Goal: Communication & Community: Answer question/provide support

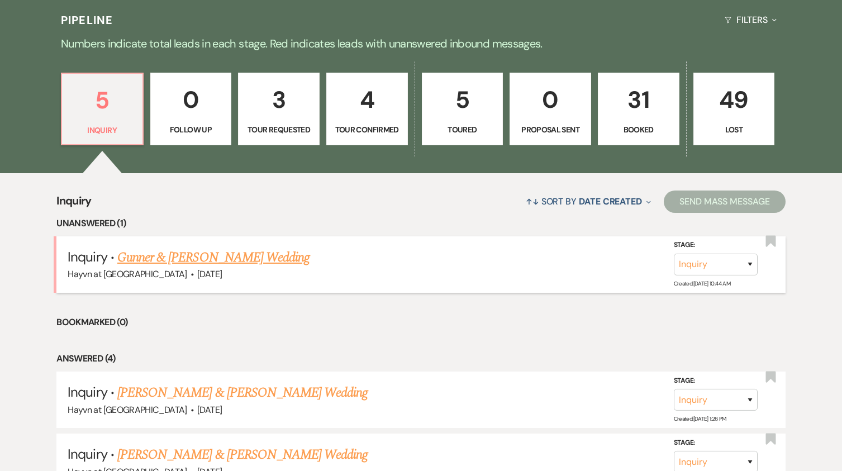
scroll to position [615, 0]
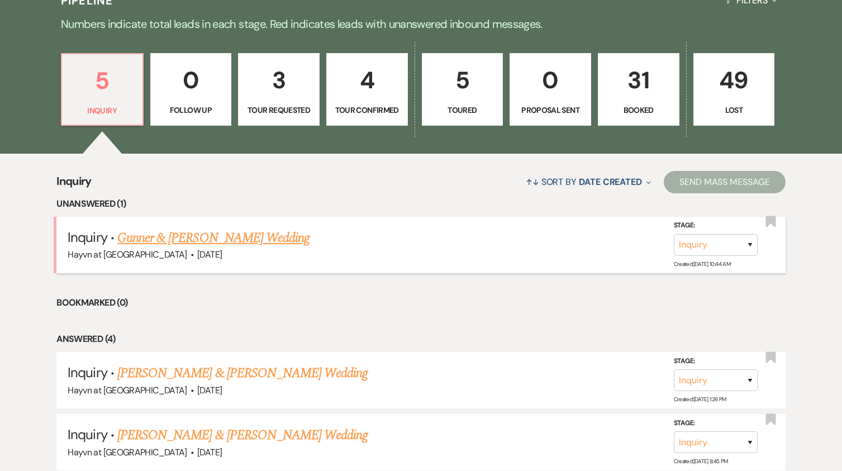
click at [220, 239] on link "Gunner & [PERSON_NAME] Wedding" at bounding box center [213, 238] width 192 height 20
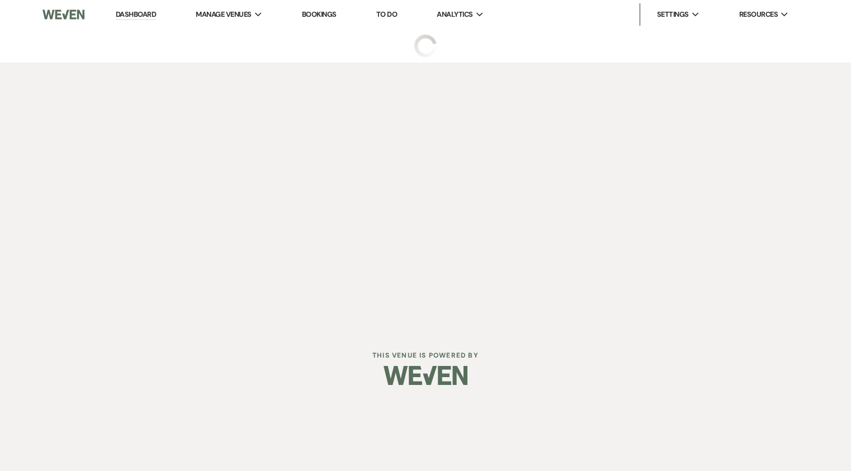
select select "5"
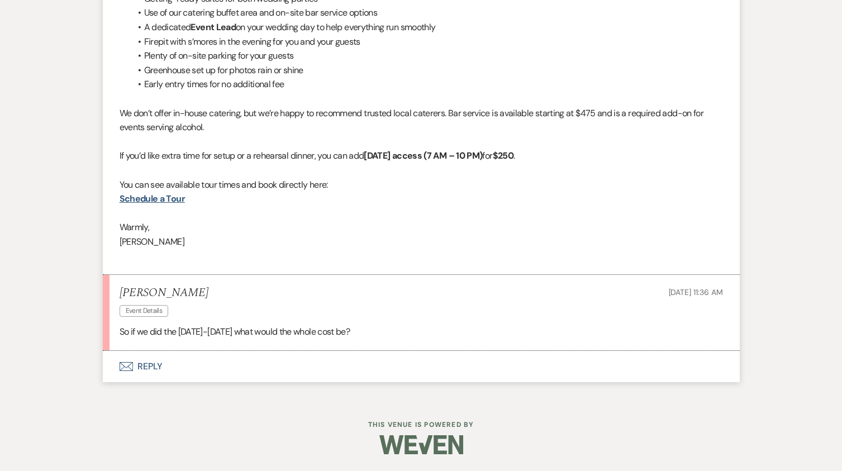
click at [144, 365] on button "Envelope Reply" at bounding box center [421, 366] width 637 height 31
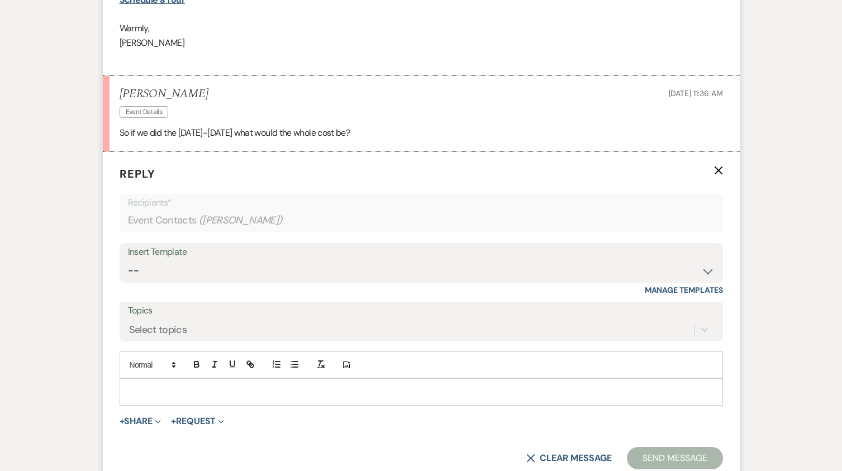
scroll to position [1054, 0]
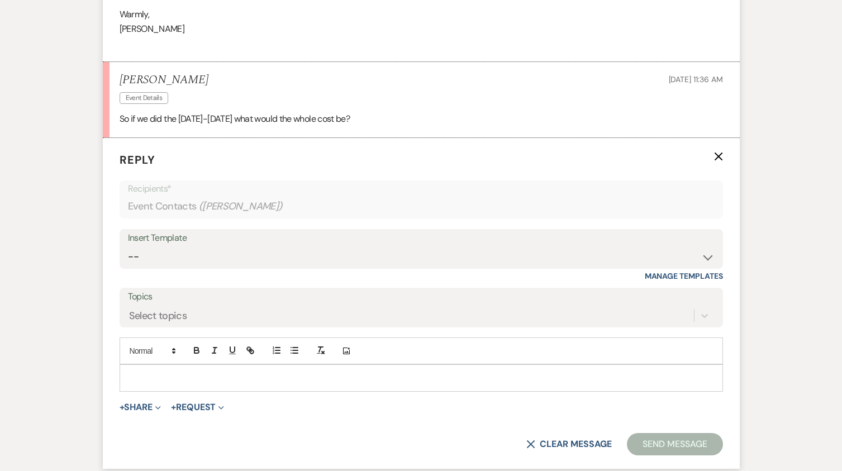
click at [173, 374] on p at bounding box center [422, 378] width 586 height 12
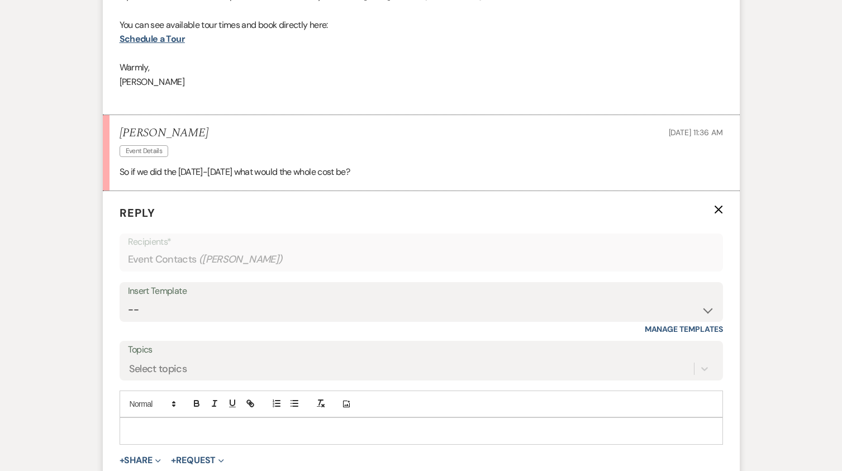
scroll to position [1110, 0]
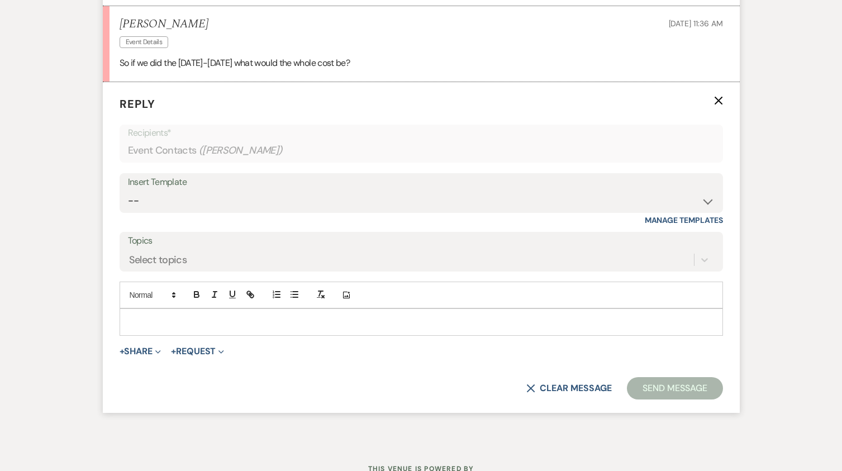
click at [168, 325] on p at bounding box center [422, 322] width 586 height 12
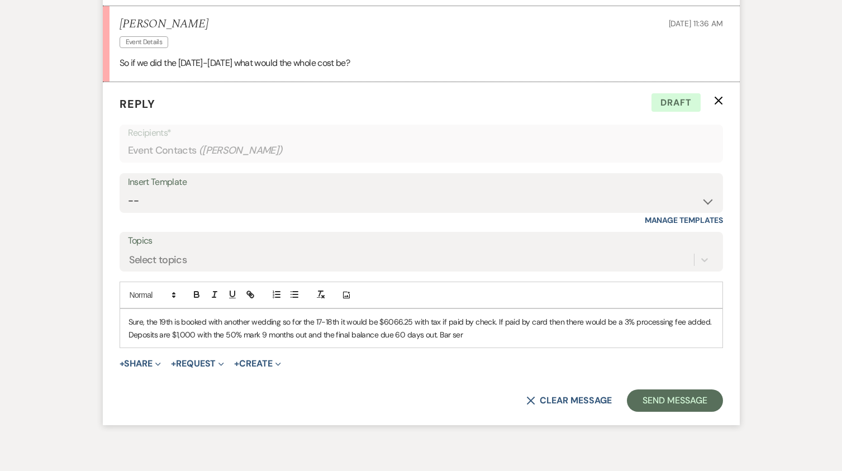
click at [464, 334] on p "Sure, the 19th is booked with another wedding so for the 17-18th it would be $6…" at bounding box center [422, 328] width 586 height 25
drag, startPoint x: 473, startPoint y: 335, endPoint x: 438, endPoint y: 333, distance: 35.2
click at [438, 333] on p "Sure, the 19th is booked with another wedding so for the 17-18th it would be $6…" at bounding box center [422, 328] width 586 height 25
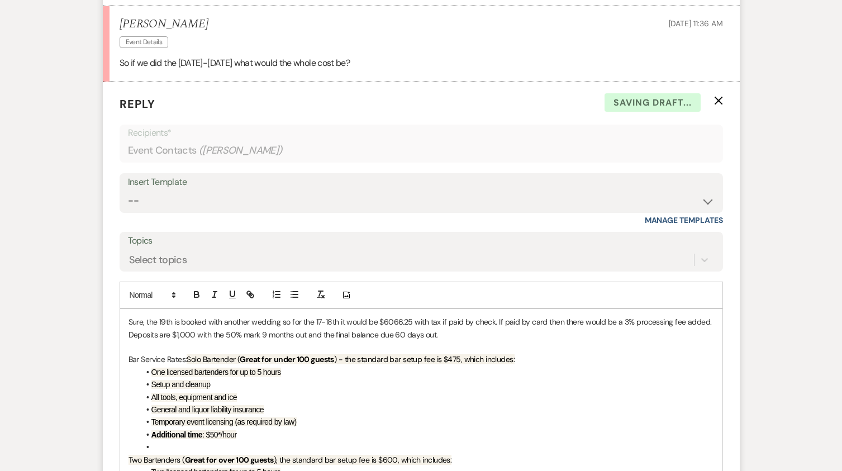
click at [193, 360] on span "Solo Bartender (" at bounding box center [213, 359] width 53 height 10
click at [191, 360] on span "Solo Bartender (" at bounding box center [213, 359] width 53 height 10
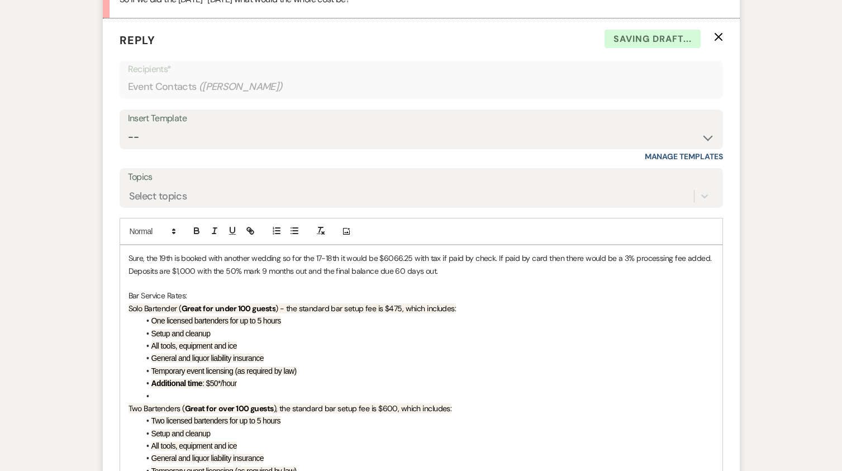
scroll to position [1333, 0]
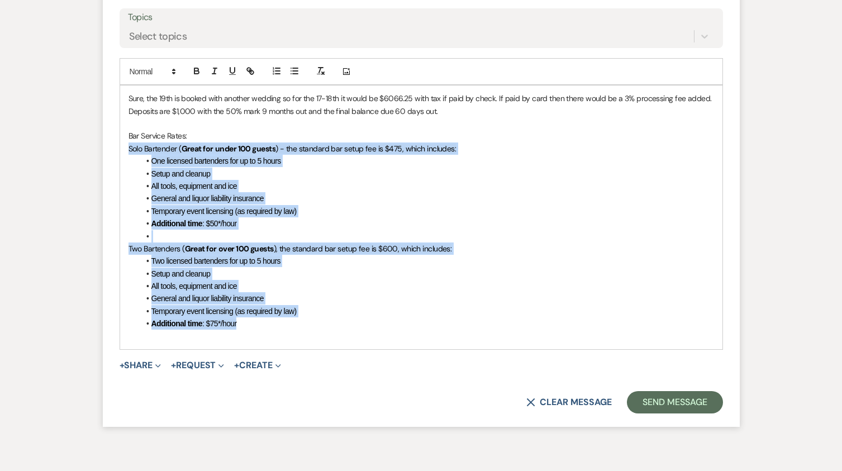
drag, startPoint x: 214, startPoint y: 306, endPoint x: 62, endPoint y: 144, distance: 221.8
copy div "Solo Bartender ( Great for under 100 guests ) - the standard bar setup fee is $…"
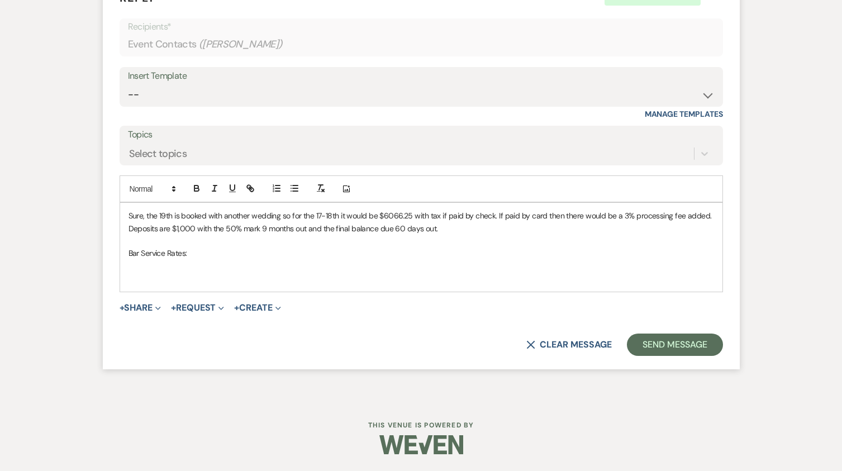
scroll to position [1216, 0]
click at [190, 267] on p at bounding box center [422, 266] width 586 height 12
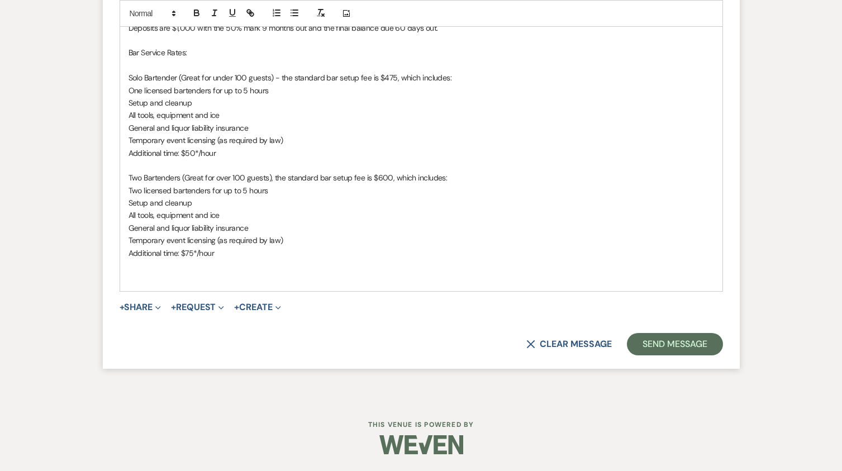
scroll to position [1417, 0]
click at [143, 282] on p at bounding box center [422, 278] width 586 height 12
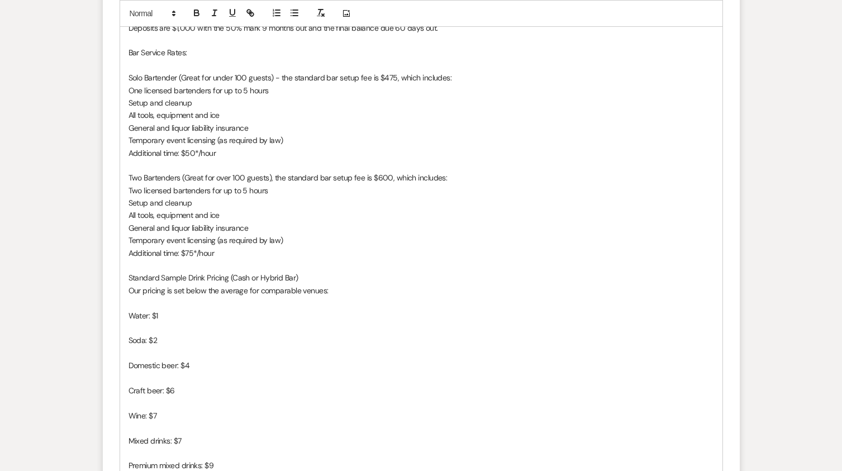
scroll to position [1501, 0]
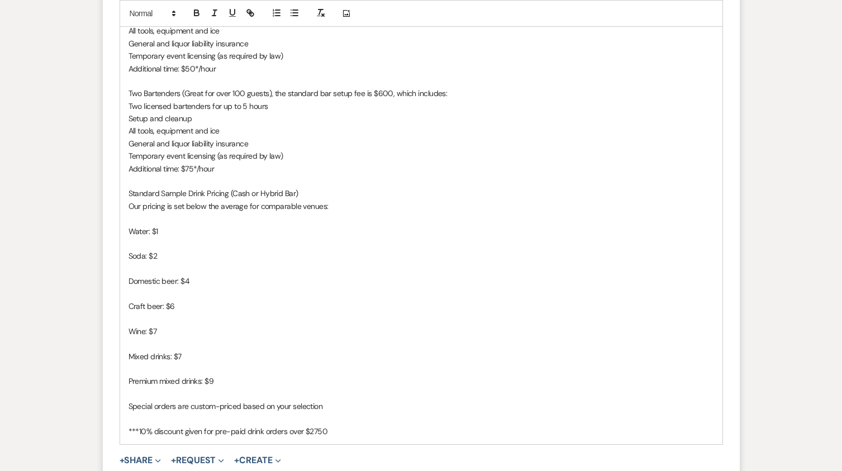
click at [134, 241] on p at bounding box center [422, 244] width 586 height 12
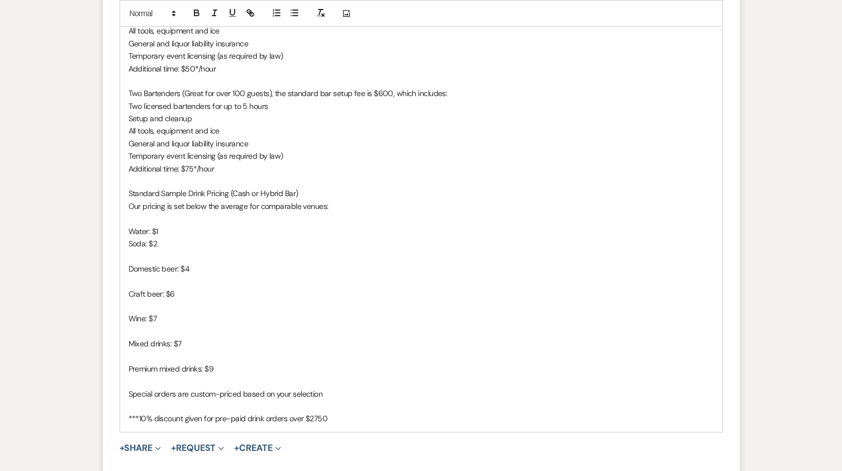
click at [143, 258] on p at bounding box center [422, 256] width 586 height 12
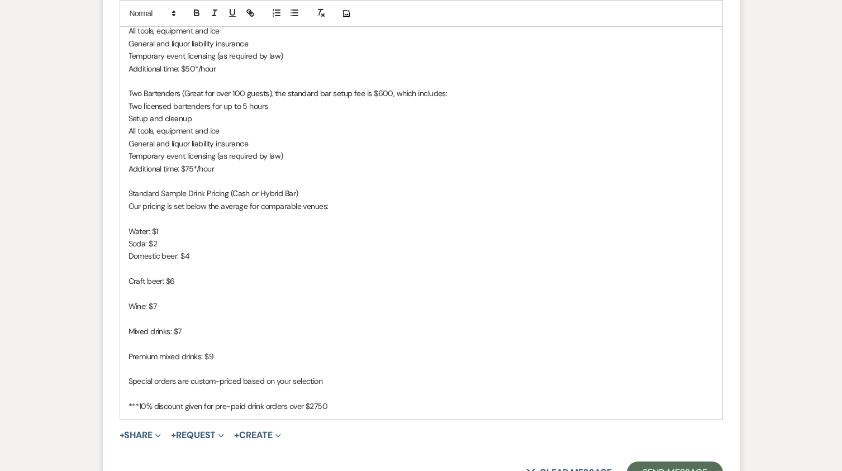
click at [157, 268] on p at bounding box center [422, 269] width 586 height 12
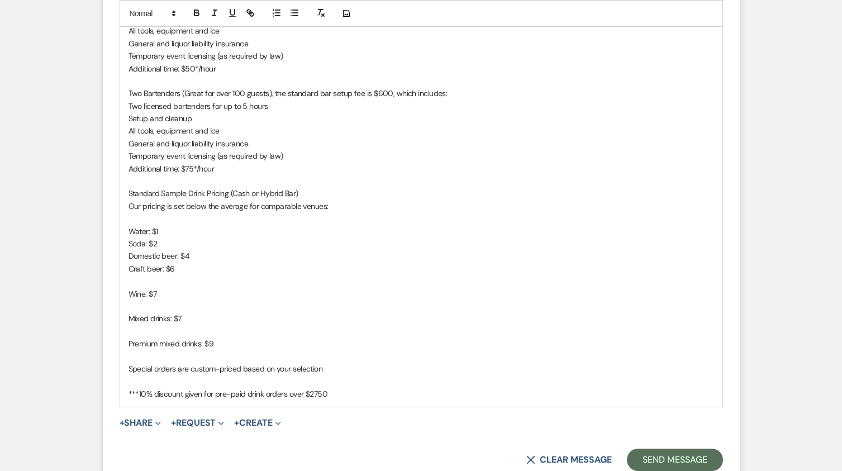
click at [151, 289] on p "Wine: $7" at bounding box center [422, 294] width 586 height 12
click at [147, 281] on p at bounding box center [422, 281] width 586 height 12
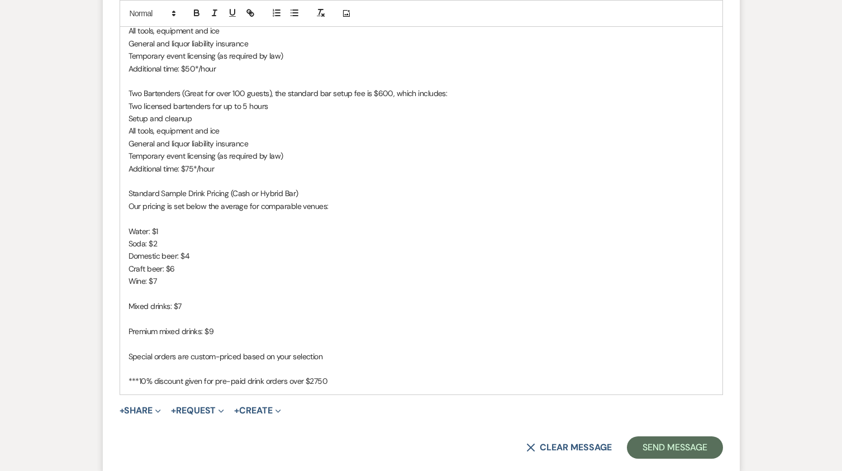
click at [151, 290] on p at bounding box center [422, 294] width 586 height 12
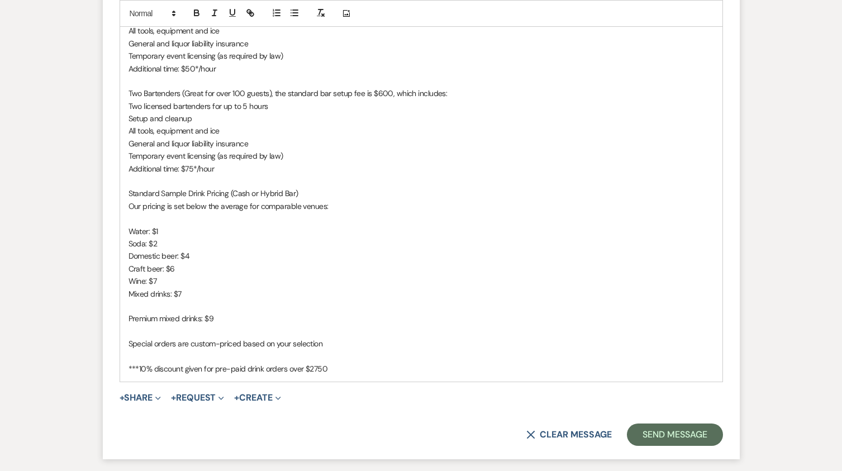
click at [154, 306] on p at bounding box center [422, 306] width 586 height 12
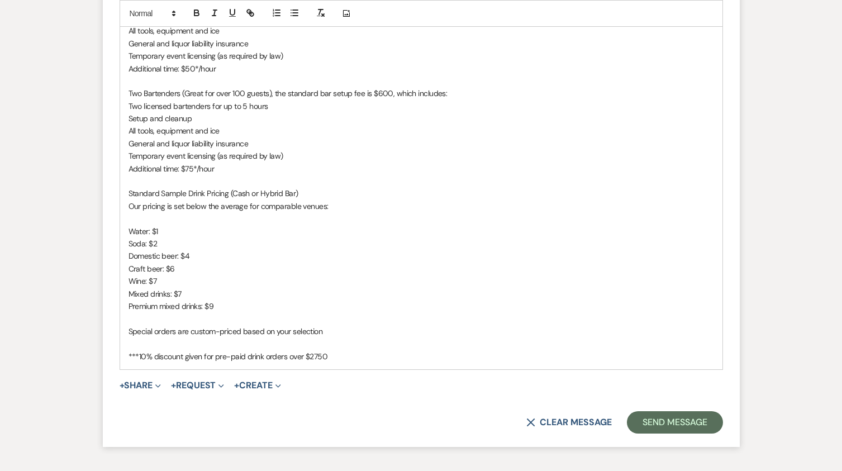
click at [358, 361] on p "***10% discount given for pre-paid drink orders over $2750" at bounding box center [422, 356] width 586 height 12
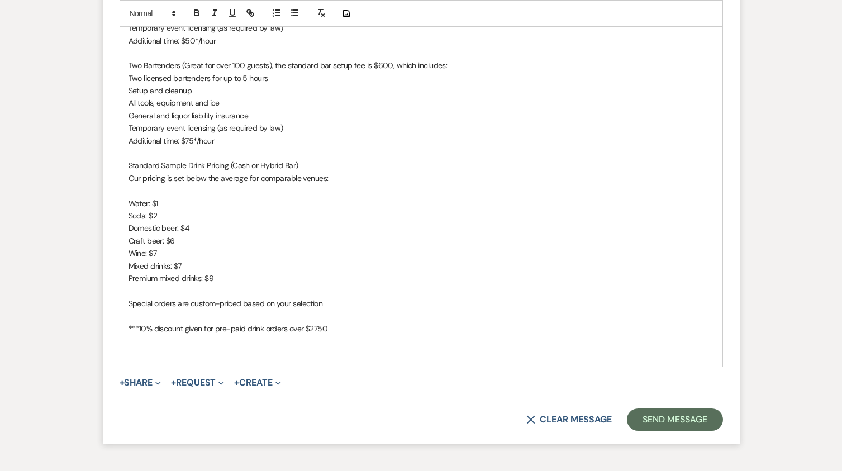
scroll to position [1549, 0]
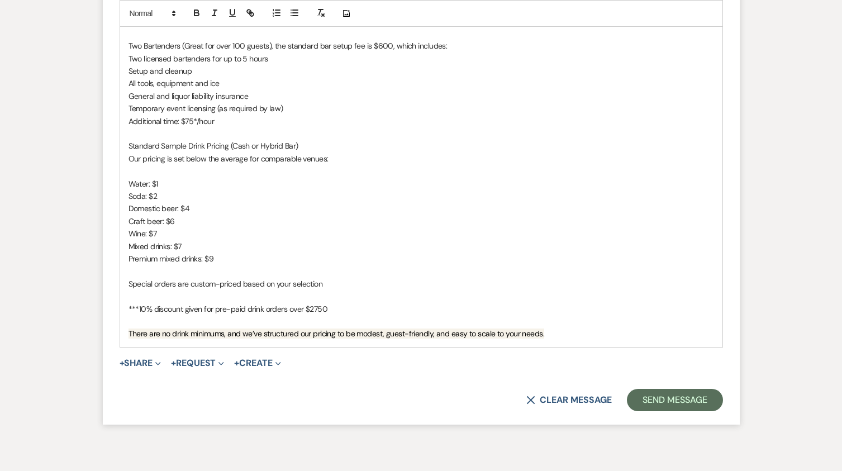
click at [530, 320] on p at bounding box center [422, 321] width 586 height 12
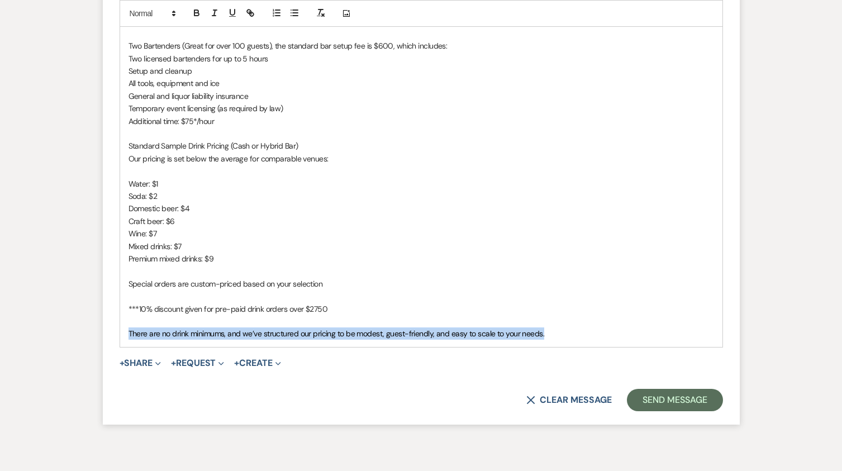
drag, startPoint x: 274, startPoint y: 335, endPoint x: 1, endPoint y: 326, distance: 273.4
copy span "There are no drink minimums, and we’ve structured our pricing to be modest, gue…"
click at [587, 326] on p at bounding box center [422, 321] width 586 height 12
drag, startPoint x: 561, startPoint y: 332, endPoint x: 86, endPoint y: 316, distance: 475.3
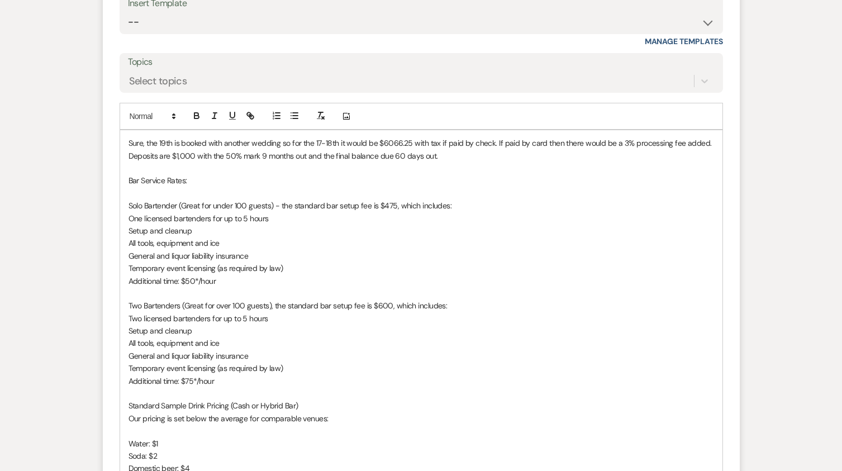
scroll to position [1269, 0]
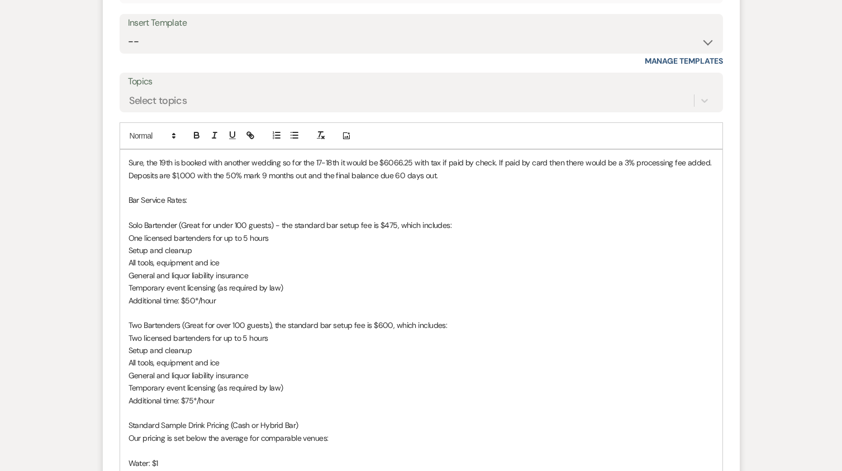
click at [168, 212] on p at bounding box center [422, 213] width 586 height 12
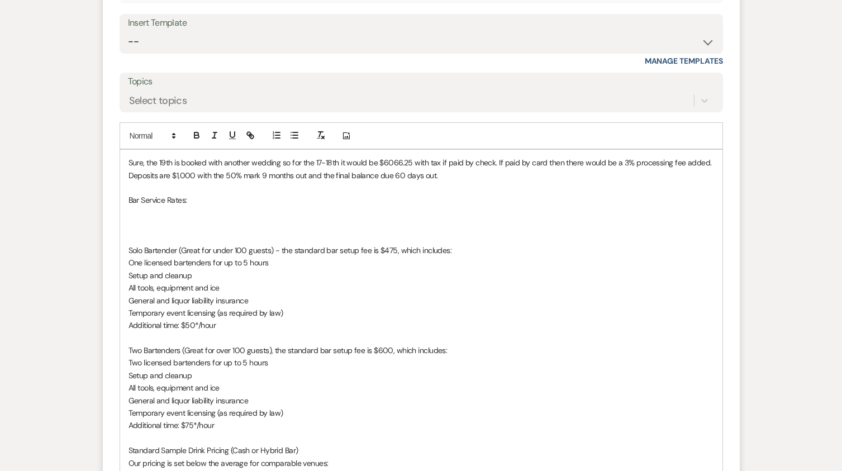
click at [143, 224] on p at bounding box center [422, 225] width 586 height 12
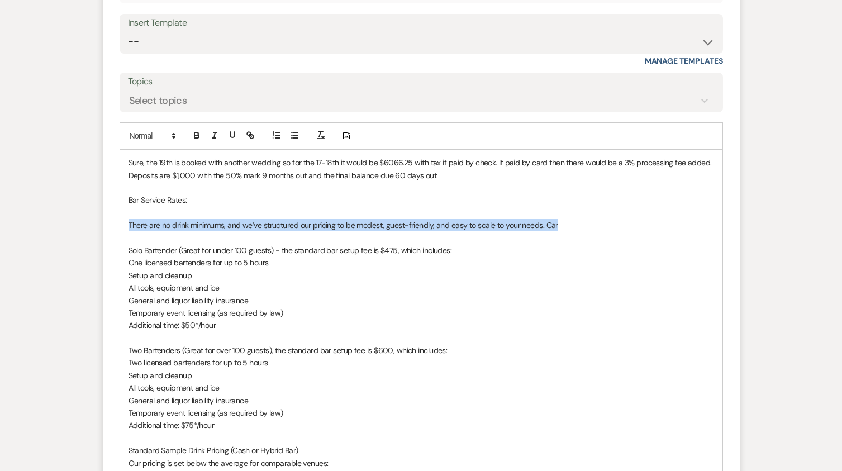
drag, startPoint x: 586, startPoint y: 227, endPoint x: 42, endPoint y: 221, distance: 543.8
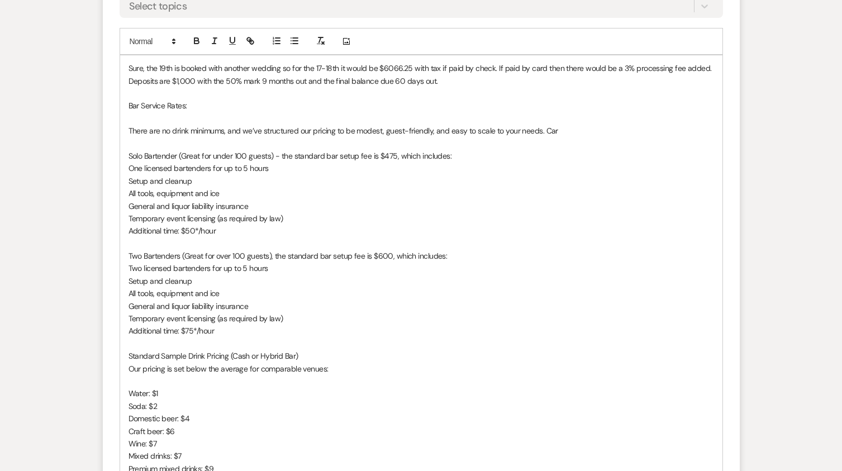
scroll to position [1437, 0]
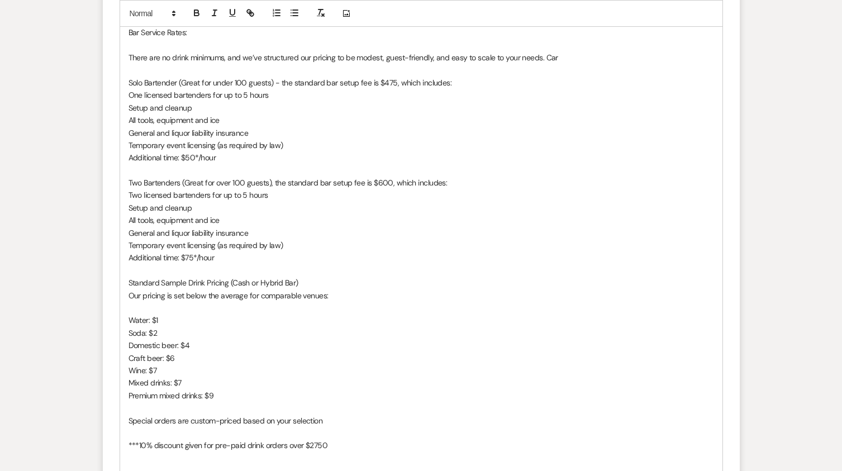
click at [241, 259] on p "Additional time: $75*/hour" at bounding box center [422, 257] width 586 height 12
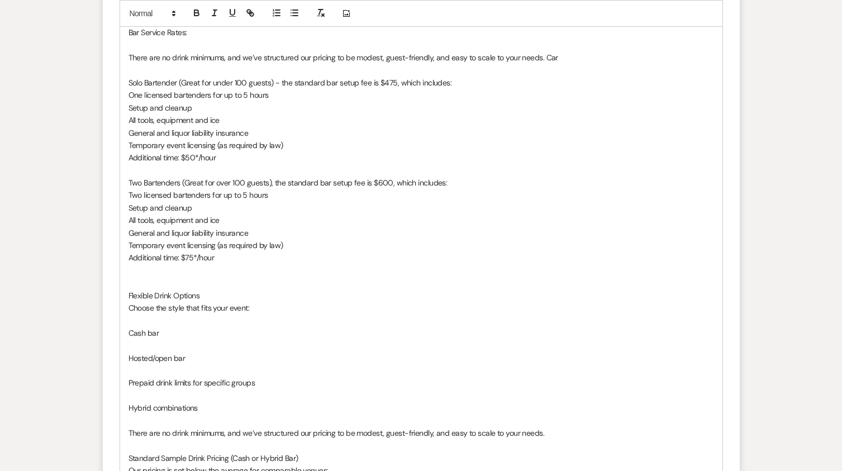
click at [217, 294] on p "Flexible Drink Options" at bounding box center [422, 295] width 586 height 12
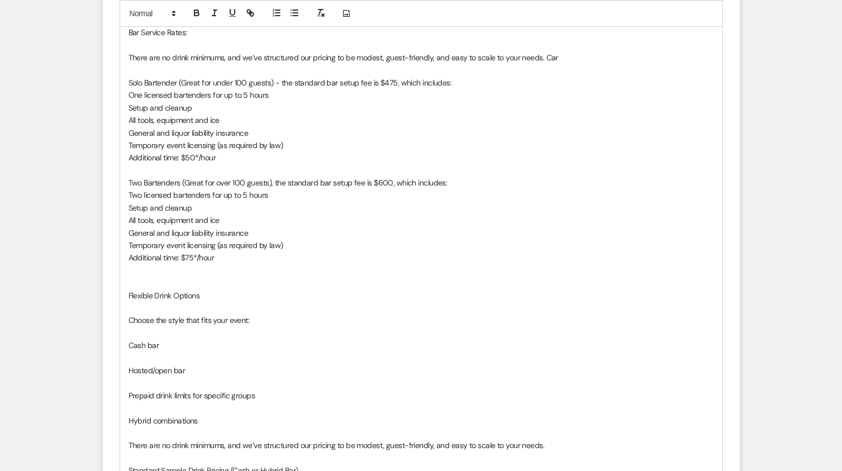
click at [158, 329] on p at bounding box center [422, 333] width 586 height 12
drag, startPoint x: 206, startPoint y: 299, endPoint x: 115, endPoint y: 298, distance: 91.7
click at [115, 298] on form "Reply X Saving draft... Recipients* Event Contacts ( [PERSON_NAME] ) Insert Tem…" at bounding box center [421, 245] width 637 height 981
click at [197, 14] on icon "button" at bounding box center [197, 13] width 10 height 10
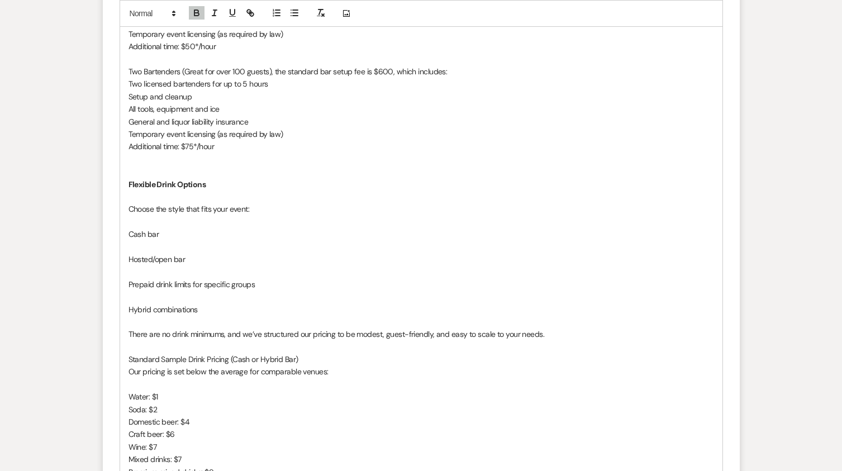
scroll to position [1549, 0]
click at [149, 220] on p at bounding box center [422, 221] width 586 height 12
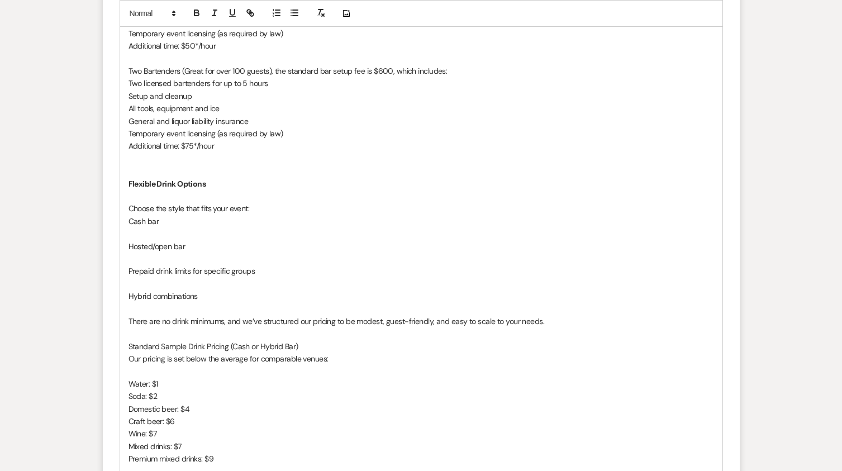
click at [150, 236] on p at bounding box center [422, 233] width 586 height 12
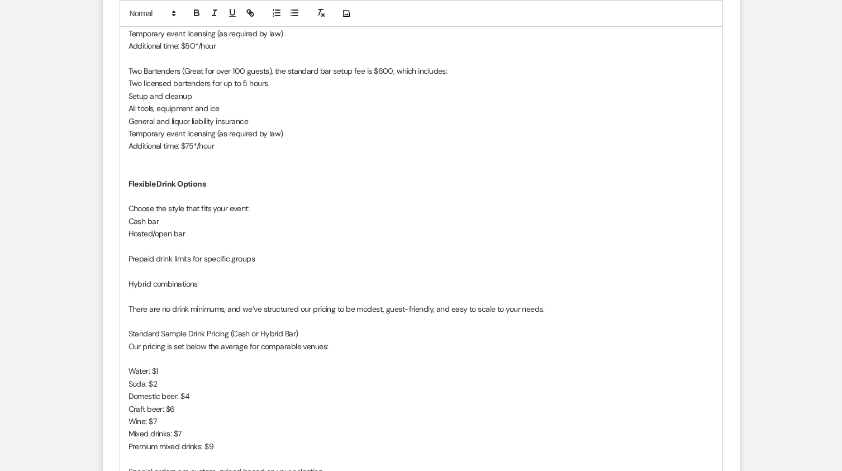
click at [153, 248] on p at bounding box center [422, 246] width 586 height 12
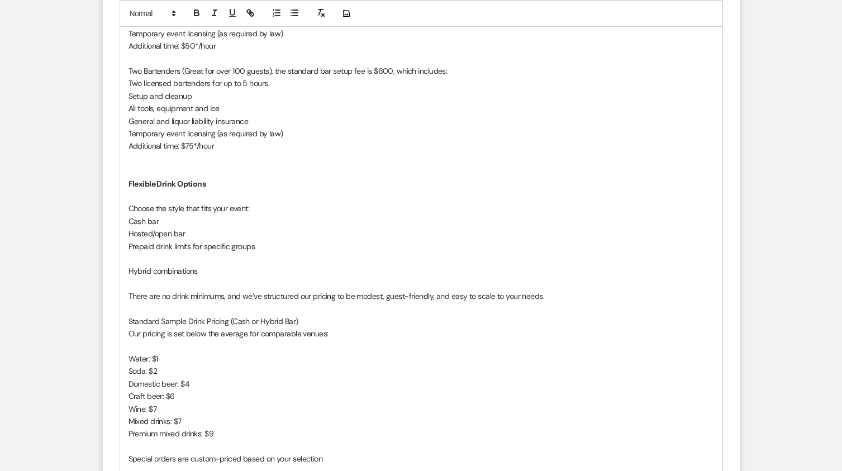
click at [147, 258] on p at bounding box center [422, 259] width 586 height 12
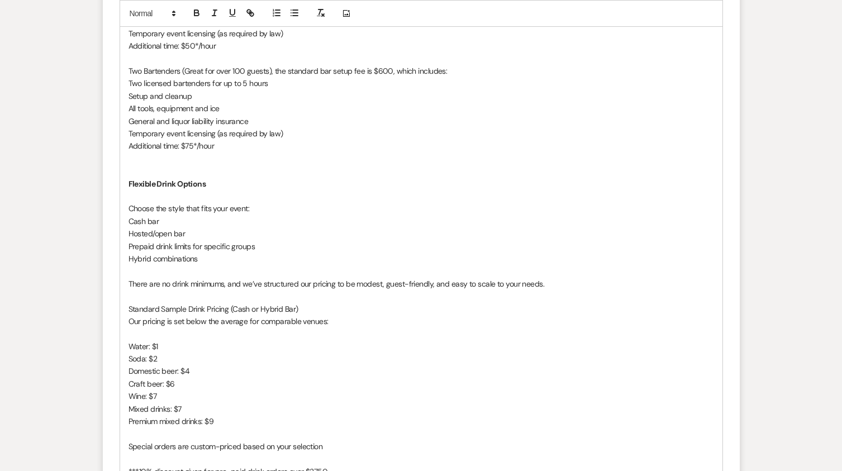
click at [144, 267] on p at bounding box center [422, 271] width 586 height 12
drag, startPoint x: 312, startPoint y: 311, endPoint x: 99, endPoint y: 313, distance: 212.4
click at [195, 15] on icon "button" at bounding box center [196, 14] width 4 height 3
click at [364, 230] on p "Hosted/open bar" at bounding box center [422, 233] width 586 height 12
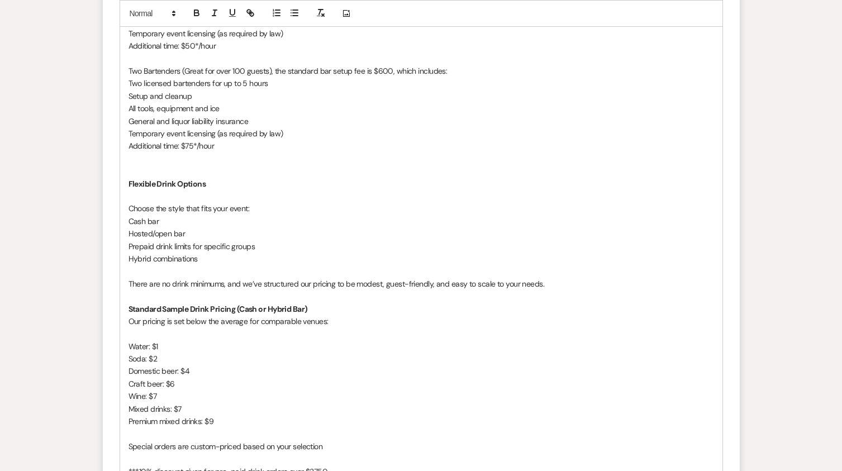
click at [192, 373] on p "Domestic beer: $4" at bounding box center [422, 371] width 586 height 12
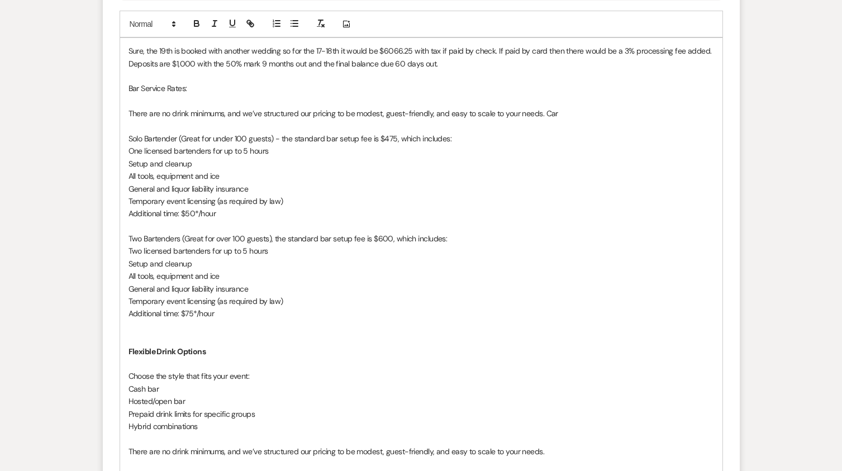
scroll to position [1325, 0]
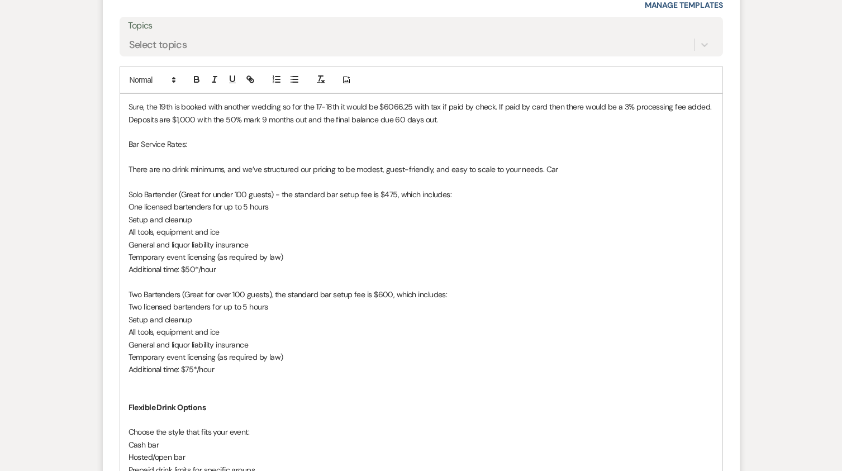
click at [555, 168] on p "There are no drink minimums, and we’ve structured our pricing to be modest, gue…" at bounding box center [422, 169] width 586 height 12
click at [485, 122] on p "Sure, the 19th is booked with another wedding so for the 17-18th it would be $6…" at bounding box center [422, 113] width 586 height 25
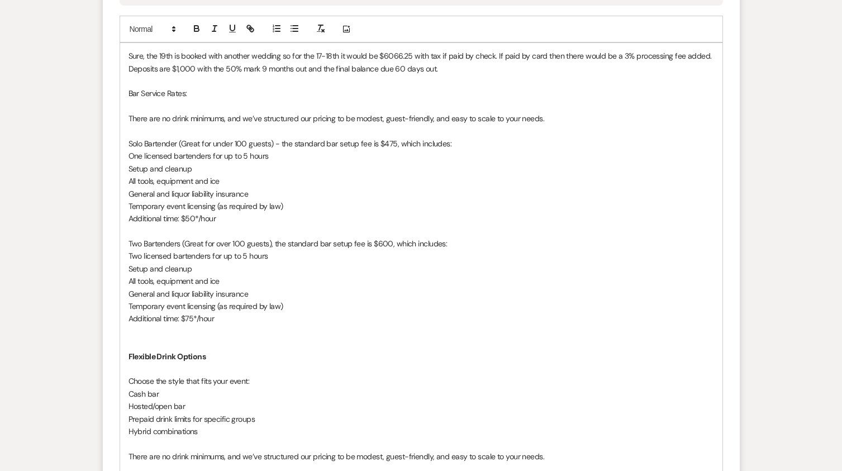
scroll to position [1269, 0]
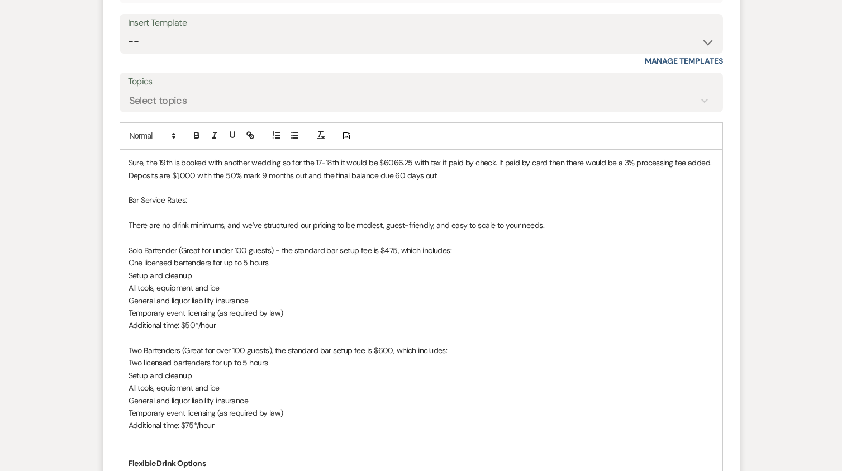
click at [586, 228] on p "There are no drink minimums, and we’ve structured our pricing to be modest, gue…" at bounding box center [422, 225] width 586 height 12
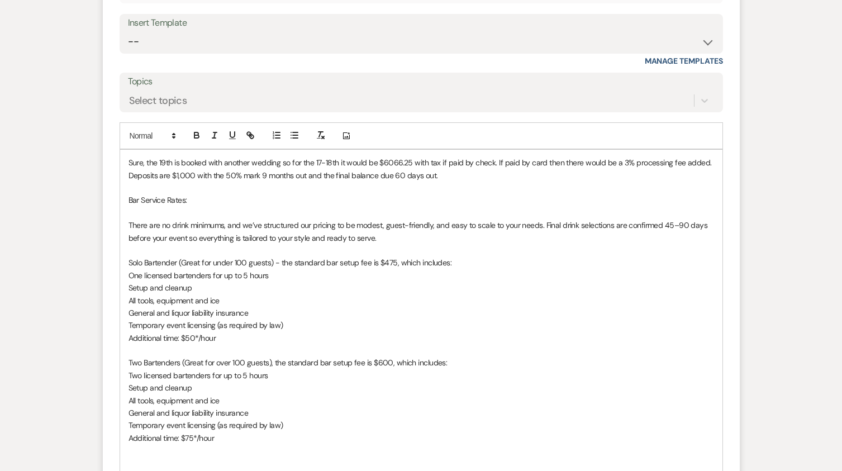
click at [576, 224] on p "There are no drink minimums, and we’ve structured our pricing to be modest, gue…" at bounding box center [422, 231] width 586 height 25
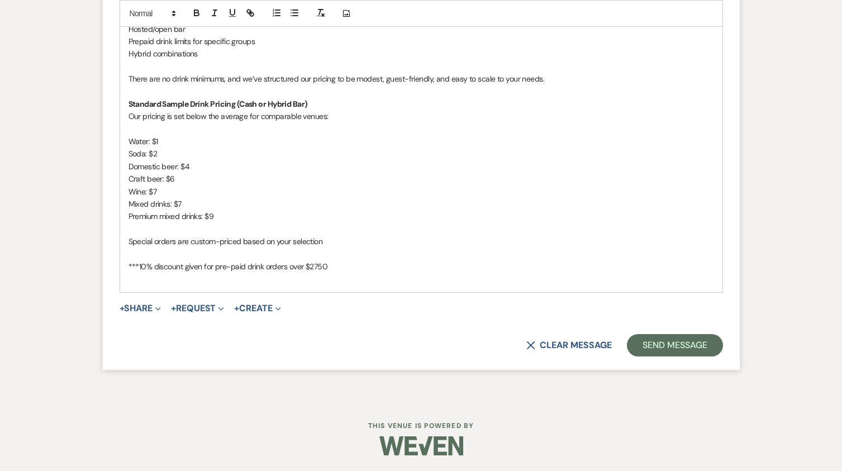
scroll to position [1767, 0]
click at [355, 269] on p "***10% discount given for pre-paid drink orders over $2750" at bounding box center [422, 265] width 586 height 12
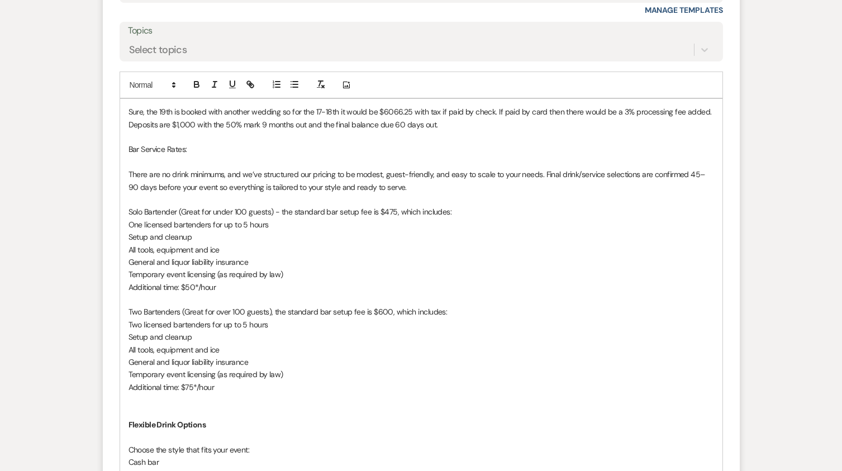
scroll to position [1264, 0]
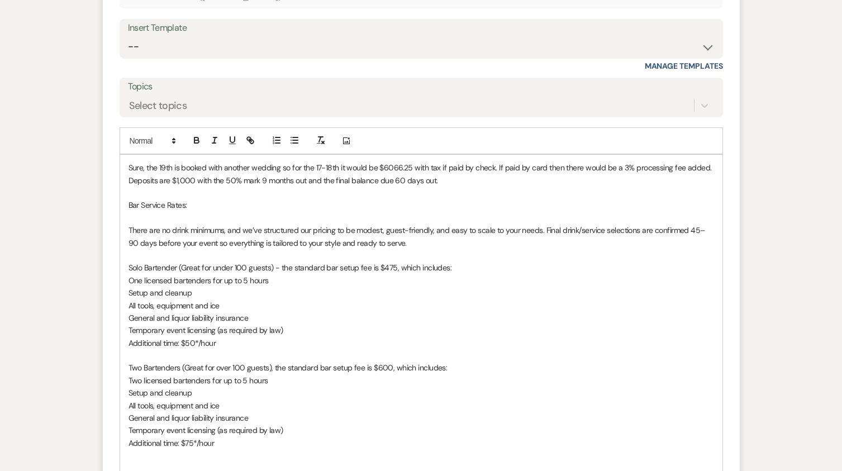
click at [457, 183] on p "Sure, the 19th is booked with another wedding so for the 17-18th it would be $6…" at bounding box center [422, 174] width 586 height 25
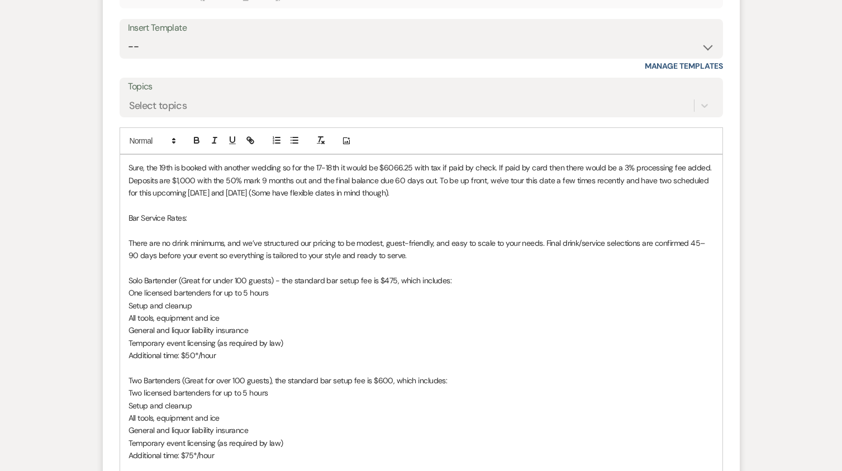
click at [482, 181] on p "Sure, the 19th is booked with another wedding so for the 17-18th it would be $6…" at bounding box center [422, 180] width 586 height 37
click at [488, 181] on p "Sure, the 19th is booked with another wedding so for the 17-18th it would be $6…" at bounding box center [422, 180] width 586 height 37
click at [483, 182] on p "Sure, the 19th is booked with another wedding so for the 17-18th it would be $6…" at bounding box center [422, 180] width 586 height 37
click at [388, 193] on p "Sure, the 19th is booked with another wedding so for the 17-18th it would be $6…" at bounding box center [422, 180] width 586 height 37
click at [669, 182] on p "Sure, the 19th is booked with another wedding so for the 17-18th it would be $6…" at bounding box center [422, 180] width 586 height 37
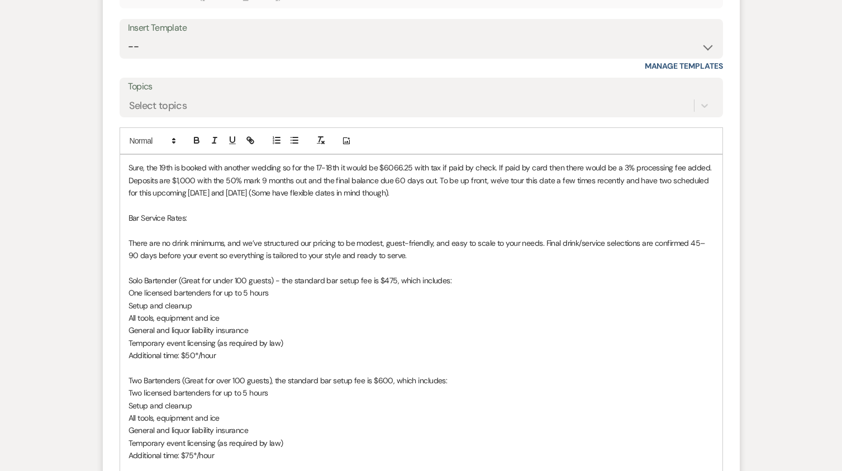
click at [667, 183] on p "Sure, the 19th is booked with another wedding so for the 17-18th it would be $6…" at bounding box center [422, 180] width 586 height 37
click at [294, 194] on p "Sure, the 19th is booked with another wedding so for the 17-18th it would be $6…" at bounding box center [422, 180] width 586 height 37
click at [433, 193] on p "Sure, the 19th is booked with another wedding so for the 17-18th it would be $6…" at bounding box center [422, 180] width 586 height 37
click at [470, 192] on p "Sure, the 19th is booked with another wedding so for the 17-18th it would be $6…" at bounding box center [422, 180] width 586 height 37
click at [505, 210] on p at bounding box center [422, 205] width 586 height 12
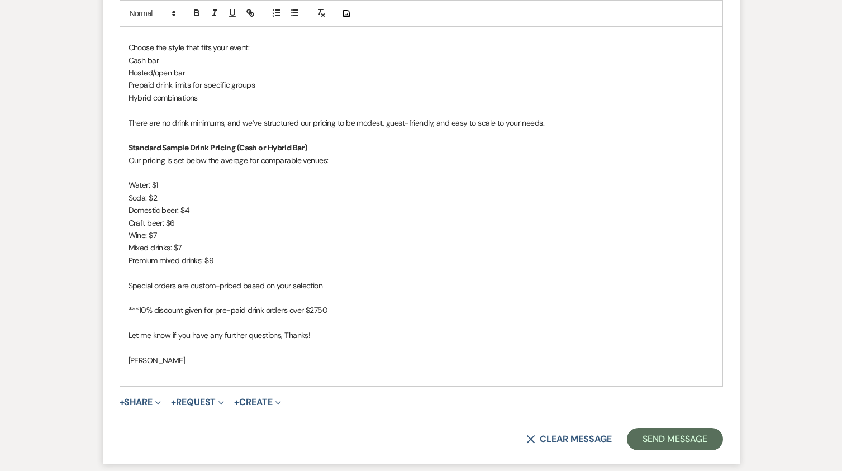
scroll to position [1830, 0]
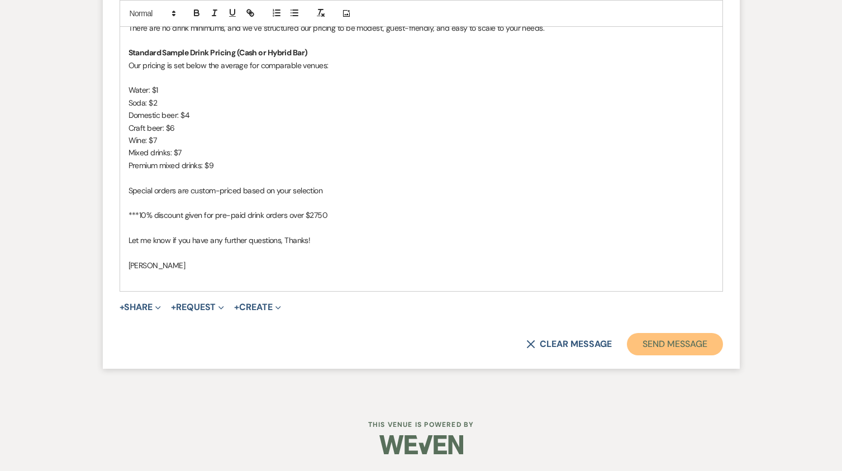
click at [680, 342] on button "Send Message" at bounding box center [675, 344] width 96 height 22
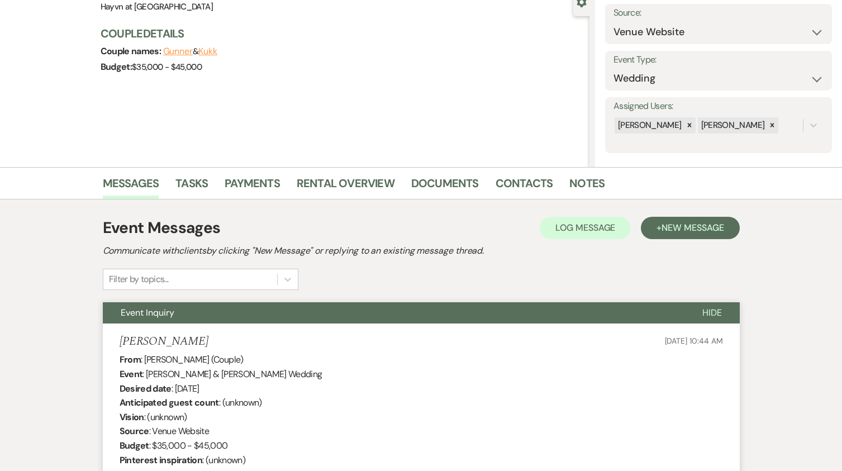
scroll to position [0, 0]
